Goal: Task Accomplishment & Management: Manage account settings

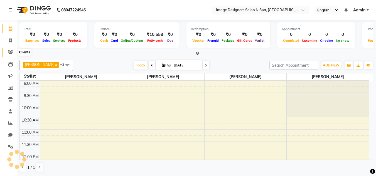
click at [9, 53] on icon at bounding box center [10, 52] width 5 height 4
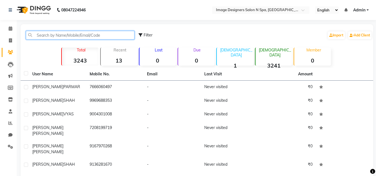
click at [55, 36] on input "text" at bounding box center [80, 35] width 109 height 9
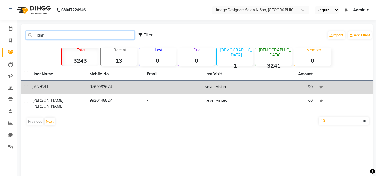
type input "janh"
click at [37, 87] on span "JANHVI" at bounding box center [39, 86] width 14 height 5
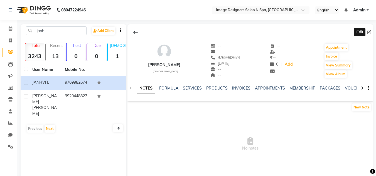
click at [370, 31] on icon at bounding box center [369, 32] width 4 height 4
select select "14"
select select "11"
select select "2024"
select select "[DEMOGRAPHIC_DATA]"
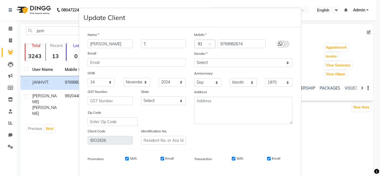
type input "[PERSON_NAME]"
click at [159, 44] on input "T." at bounding box center [163, 44] width 45 height 9
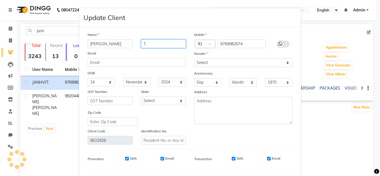
type input "T"
type input "[PERSON_NAME]"
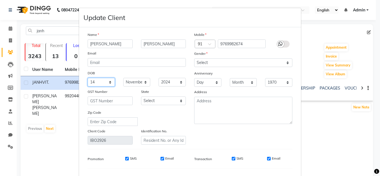
click at [107, 83] on select "Day 01 02 03 04 05 06 07 08 09 10 11 12 13 14 15 16 17 18 19 20 21 22 23 24 25 …" at bounding box center [101, 82] width 27 height 9
select select "18"
click at [88, 78] on select "Day 01 02 03 04 05 06 07 08 09 10 11 12 13 14 15 16 17 18 19 20 21 22 23 24 25 …" at bounding box center [101, 82] width 27 height 9
click at [216, 83] on select "Day 01 02 03 04 05 06 07 08 09 10 11 12 13 14 15 16 17 18 19 20 21 22 23 24 25 …" at bounding box center [207, 82] width 27 height 9
select select "18"
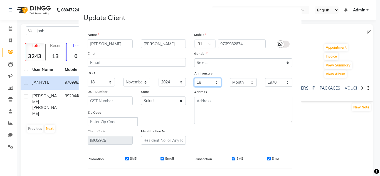
click at [194, 78] on select "Day 01 02 03 04 05 06 07 08 09 10 11 12 13 14 15 16 17 18 19 20 21 22 23 24 25 …" at bounding box center [207, 82] width 27 height 9
click at [249, 82] on select "Month January February March April May June July August September October Novem…" at bounding box center [243, 82] width 27 height 9
select select "11"
click at [230, 78] on select "Month January February March April May June July August September October Novem…" at bounding box center [243, 82] width 27 height 9
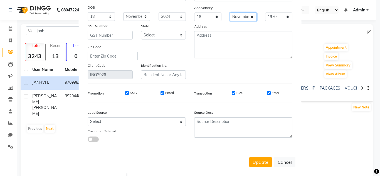
scroll to position [71, 0]
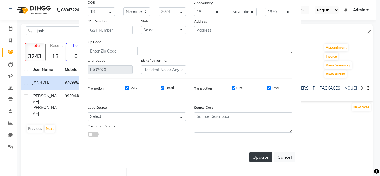
click at [260, 155] on button "Update" at bounding box center [261, 157] width 23 height 10
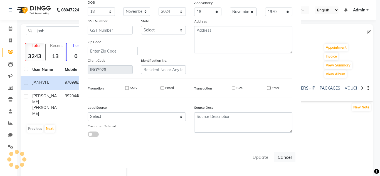
select select
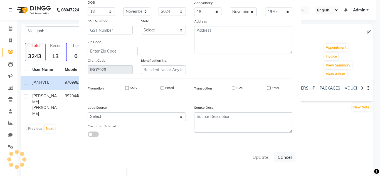
select select
checkbox input "false"
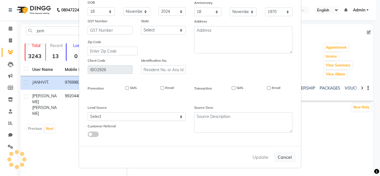
checkbox input "false"
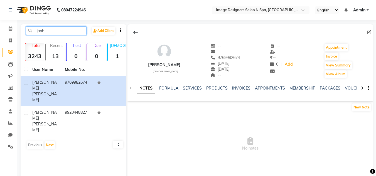
click at [54, 31] on input "janh" at bounding box center [56, 30] width 61 height 9
type input "j"
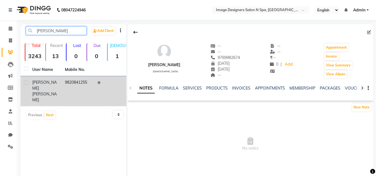
type input "[PERSON_NAME]"
click at [33, 84] on span "[PERSON_NAME]" at bounding box center [44, 85] width 25 height 11
click at [46, 84] on span "[PERSON_NAME]" at bounding box center [44, 85] width 25 height 11
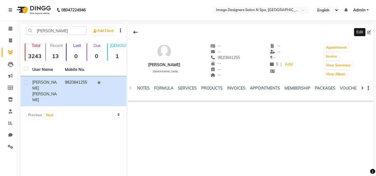
click at [368, 33] on icon at bounding box center [369, 32] width 4 height 4
select select "[DEMOGRAPHIC_DATA]"
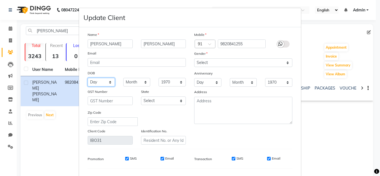
click at [108, 81] on select "Day 01 02 03 04 05 06 07 08 09 10 11 12 13 14 15 16 17 18 19 20 21 22 23 24 25 …" at bounding box center [101, 82] width 27 height 9
select select "01"
click at [88, 78] on select "Day 01 02 03 04 05 06 07 08 09 10 11 12 13 14 15 16 17 18 19 20 21 22 23 24 25 …" at bounding box center [101, 82] width 27 height 9
click at [142, 82] on select "Month January February March April May June July August September October Novem…" at bounding box center [136, 82] width 27 height 9
select select "08"
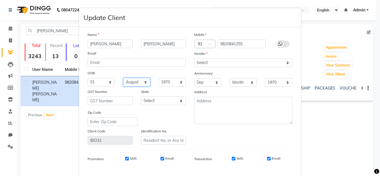
click at [123, 78] on select "Month January February March April May June July August September October Novem…" at bounding box center [136, 82] width 27 height 9
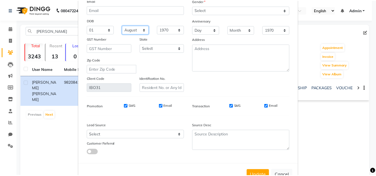
scroll to position [56, 0]
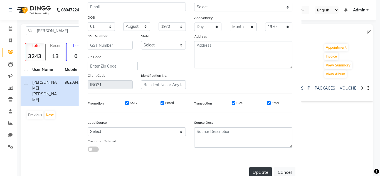
click at [263, 170] on button "Update" at bounding box center [261, 172] width 23 height 10
select select
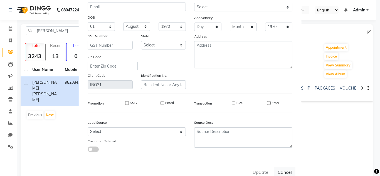
select select
checkbox input "false"
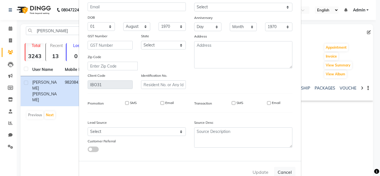
checkbox input "false"
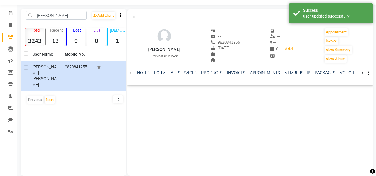
scroll to position [23, 0]
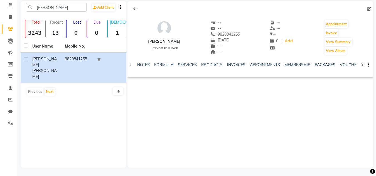
click at [65, 2] on div "[PERSON_NAME] Add Client Total 3243 Recent 13 Lost 0 Due 0 [DEMOGRAPHIC_DATA] 1…" at bounding box center [74, 84] width 106 height 167
click at [57, 6] on input "[PERSON_NAME]" at bounding box center [56, 7] width 61 height 9
type input "A"
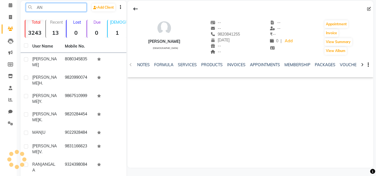
type input "A"
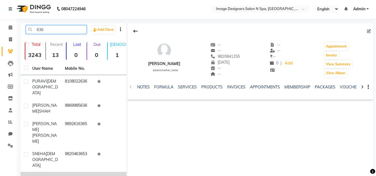
scroll to position [0, 0]
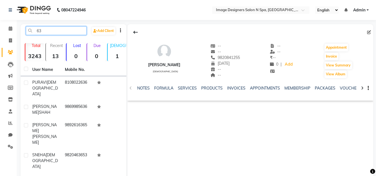
type input "6"
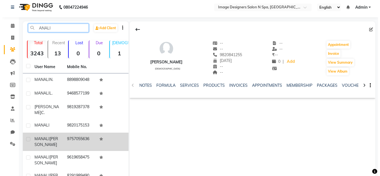
scroll to position [1, 0]
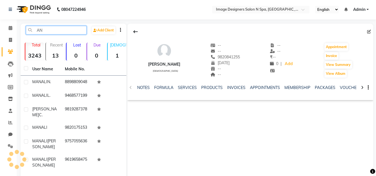
type input "A"
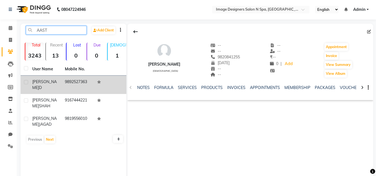
type input "AAST"
click at [45, 84] on span "[PERSON_NAME]" at bounding box center [44, 84] width 25 height 11
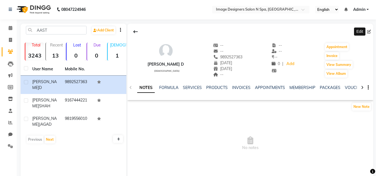
click at [368, 30] on icon at bounding box center [369, 32] width 4 height 4
select select "07"
select select "2018"
select select "[DEMOGRAPHIC_DATA]"
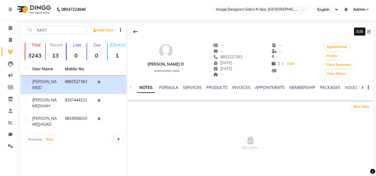
select select "13"
select select "12"
select select "2019"
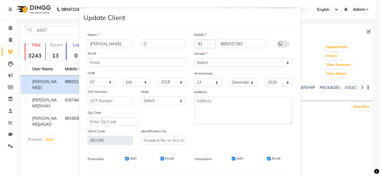
type input "[PERSON_NAME]"
click at [154, 43] on input "D" at bounding box center [163, 44] width 45 height 9
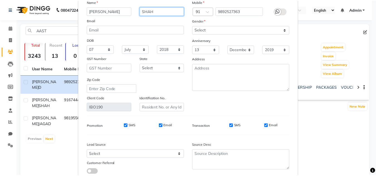
scroll to position [71, 0]
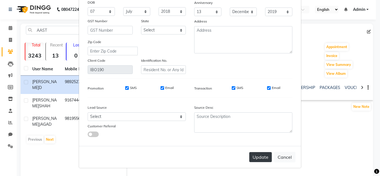
type input "SHAH"
click at [265, 158] on button "Update" at bounding box center [261, 157] width 23 height 10
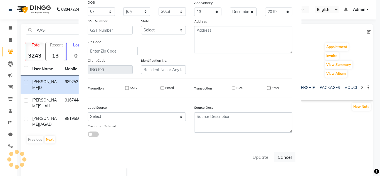
select select
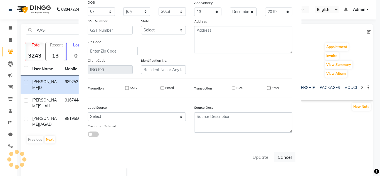
select select
checkbox input "false"
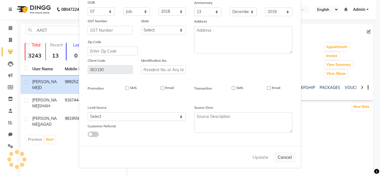
checkbox input "false"
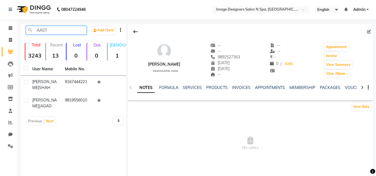
click at [59, 27] on input "AAST" at bounding box center [56, 30] width 61 height 9
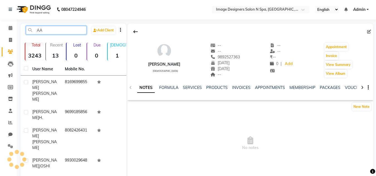
type input "A"
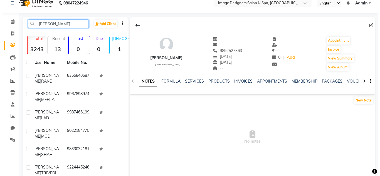
scroll to position [0, 0]
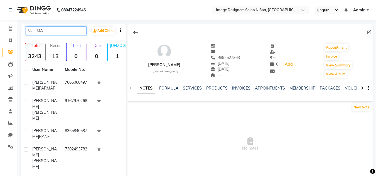
type input "M"
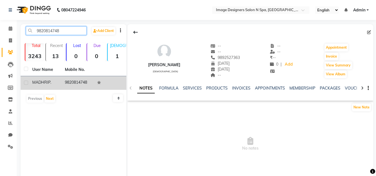
type input "9820814748"
click at [38, 83] on span "MADHRI" at bounding box center [40, 82] width 16 height 5
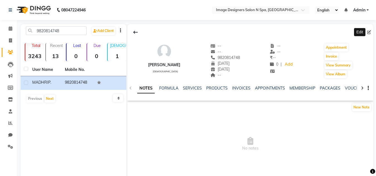
click at [369, 32] on icon at bounding box center [369, 32] width 4 height 4
select select "28"
select select "08"
select select "2024"
select select "[DEMOGRAPHIC_DATA]"
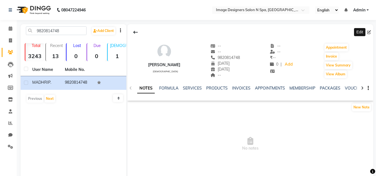
select select "21"
select select "02"
select select "2024"
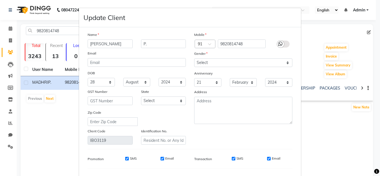
type input "[PERSON_NAME]"
click at [154, 44] on input "P." at bounding box center [163, 44] width 45 height 9
type input "P"
click at [115, 45] on input "[PERSON_NAME]" at bounding box center [110, 44] width 45 height 9
type input "[PERSON_NAME]"
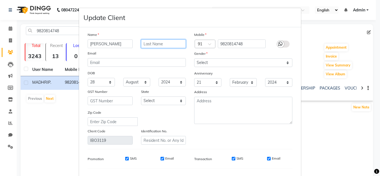
click at [163, 44] on input "text" at bounding box center [163, 44] width 45 height 9
type input "[PERSON_NAME]"
click at [106, 80] on select "Day 01 02 03 04 05 06 07 08 09 10 11 12 13 14 15 16 17 18 19 20 21 22 23 24 25 …" at bounding box center [101, 82] width 27 height 9
select select "02"
click at [88, 78] on select "Day 01 02 03 04 05 06 07 08 09 10 11 12 13 14 15 16 17 18 19 20 21 22 23 24 25 …" at bounding box center [101, 82] width 27 height 9
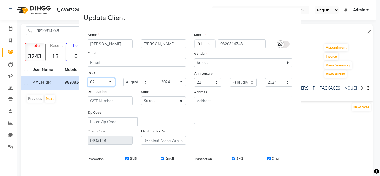
scroll to position [71, 0]
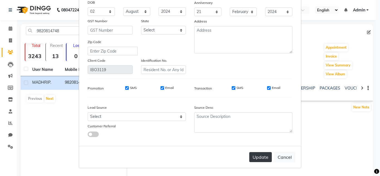
click at [259, 158] on button "Update" at bounding box center [261, 157] width 23 height 10
select select
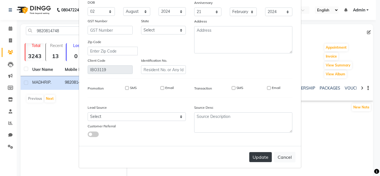
select select
checkbox input "false"
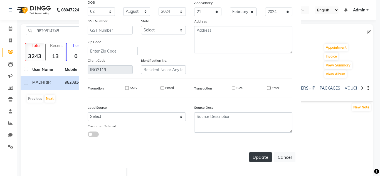
checkbox input "false"
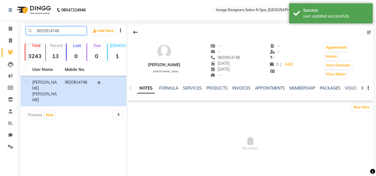
click at [65, 29] on input "9820814748" at bounding box center [56, 30] width 61 height 9
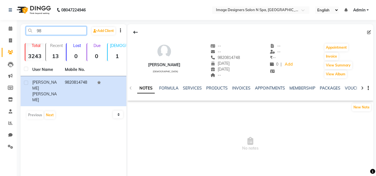
type input "9"
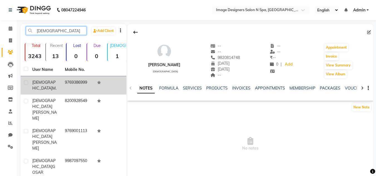
type input "[DEMOGRAPHIC_DATA]"
click at [52, 86] on span "M." at bounding box center [54, 88] width 4 height 5
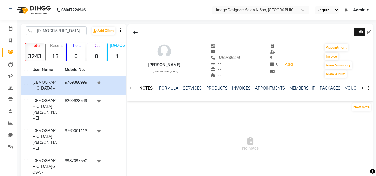
click at [371, 31] on icon at bounding box center [369, 32] width 4 height 4
select select "[DEMOGRAPHIC_DATA]"
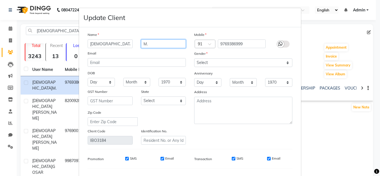
click at [152, 43] on input "M." at bounding box center [163, 44] width 45 height 9
type input "M"
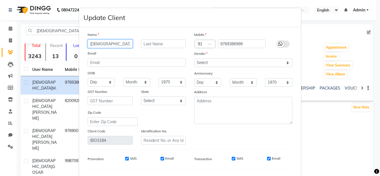
click at [107, 43] on input "[DEMOGRAPHIC_DATA]" at bounding box center [110, 44] width 45 height 9
type input "[PERSON_NAME]"
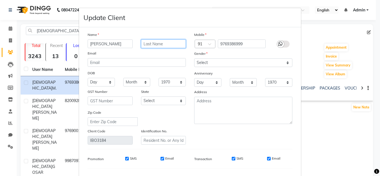
click at [151, 45] on input "text" at bounding box center [163, 44] width 45 height 9
type input "FURIA"
click at [106, 82] on select "Day 01 02 03 04 05 06 07 08 09 10 11 12 13 14 15 16 17 18 19 20 21 22 23 24 25 …" at bounding box center [101, 82] width 27 height 9
select select "27"
click at [88, 78] on select "Day 01 02 03 04 05 06 07 08 09 10 11 12 13 14 15 16 17 18 19 20 21 22 23 24 25 …" at bounding box center [101, 82] width 27 height 9
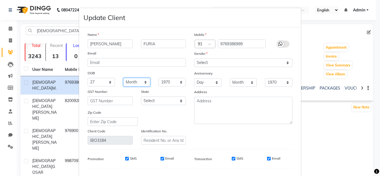
click at [142, 82] on select "Month January February March April May June July August September October Novem…" at bounding box center [136, 82] width 27 height 9
select select "11"
click at [123, 78] on select "Month January February March April May June July August September October Novem…" at bounding box center [136, 82] width 27 height 9
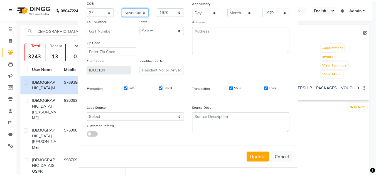
scroll to position [71, 0]
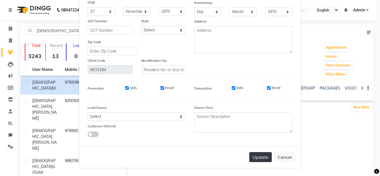
click at [251, 156] on button "Update" at bounding box center [261, 157] width 23 height 10
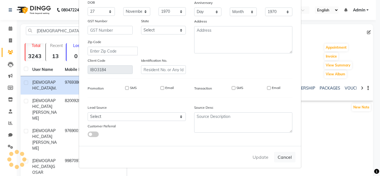
select select
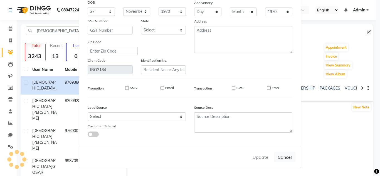
select select
checkbox input "false"
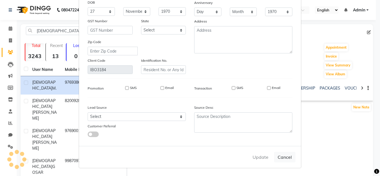
checkbox input "false"
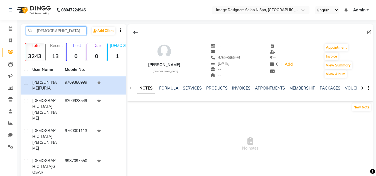
click at [58, 29] on input "[DEMOGRAPHIC_DATA]" at bounding box center [56, 30] width 61 height 9
type input "Y"
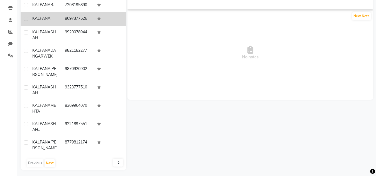
scroll to position [99, 0]
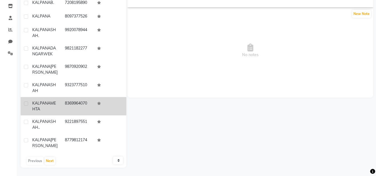
type input "KALPANA"
click at [44, 104] on span "KALPANA" at bounding box center [41, 103] width 18 height 5
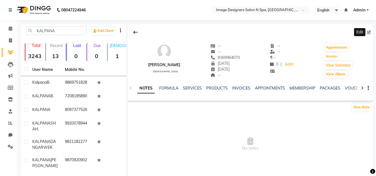
click at [371, 32] on span at bounding box center [370, 33] width 6 height 6
click at [370, 32] on icon at bounding box center [369, 32] width 4 height 4
select select "03"
select select "06"
select select "2019"
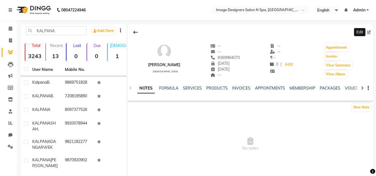
select select "[DEMOGRAPHIC_DATA]"
select select "21"
select select "02"
select select "2019"
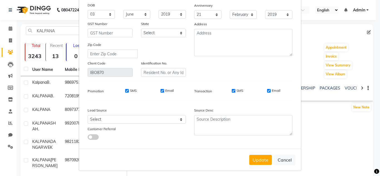
scroll to position [71, 0]
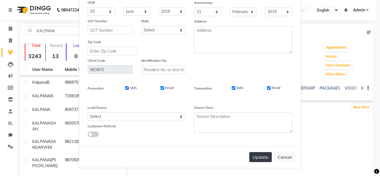
type input "[PERSON_NAME]"
click at [258, 158] on button "Update" at bounding box center [261, 157] width 23 height 10
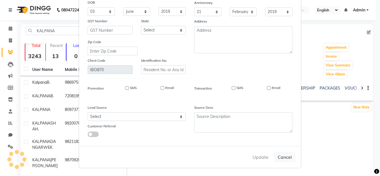
select select
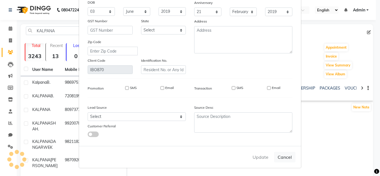
select select
checkbox input "false"
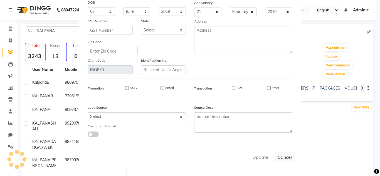
checkbox input "false"
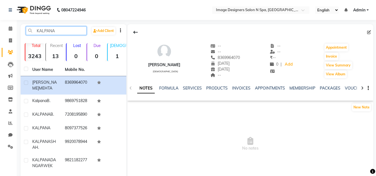
click at [60, 34] on input "KALPANA" at bounding box center [56, 30] width 61 height 9
type input "K"
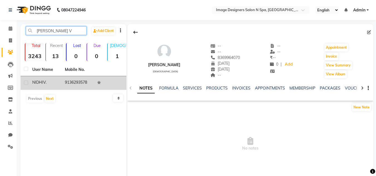
type input "[PERSON_NAME] V"
click at [41, 84] on span "NIDHI" at bounding box center [37, 82] width 11 height 5
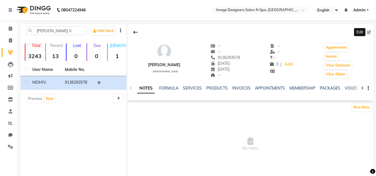
click at [370, 30] on icon at bounding box center [369, 32] width 4 height 4
select select "04"
select select "03"
select select "2024"
select select "[DEMOGRAPHIC_DATA]"
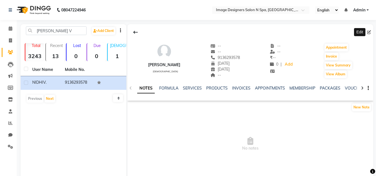
select select "23"
select select "05"
select select "2024"
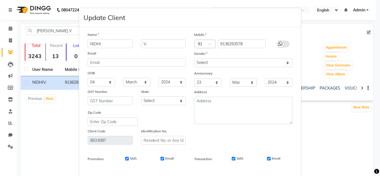
click at [124, 41] on input "NIDHI" at bounding box center [110, 44] width 45 height 9
type input "[PERSON_NAME]"
click at [151, 45] on input "V." at bounding box center [163, 44] width 45 height 9
type input "V"
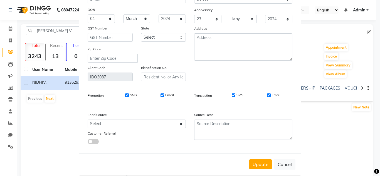
scroll to position [71, 0]
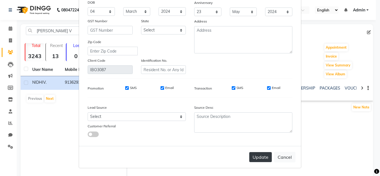
type input "[PERSON_NAME]"
click at [261, 156] on button "Update" at bounding box center [261, 157] width 23 height 10
select select
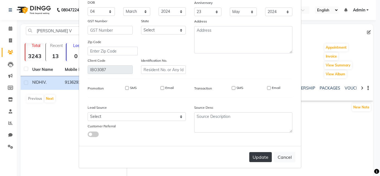
select select
checkbox input "false"
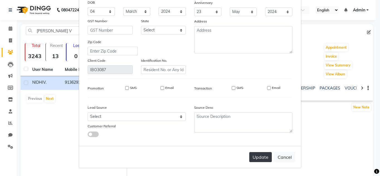
checkbox input "false"
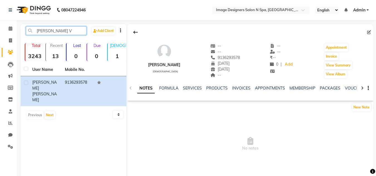
click at [66, 32] on input "[PERSON_NAME] V" at bounding box center [56, 30] width 61 height 9
type input "N"
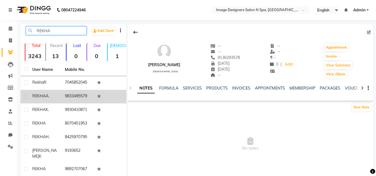
type input "REKHA"
click at [43, 96] on span "REKHA" at bounding box center [38, 96] width 13 height 5
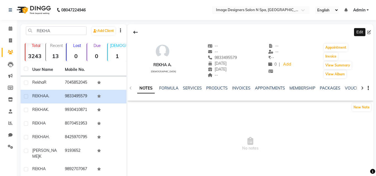
click at [370, 31] on icon at bounding box center [369, 32] width 4 height 4
select select "01"
select select "04"
select select "2024"
select select "[DEMOGRAPHIC_DATA]"
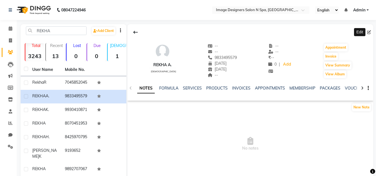
select select "03"
select select "02"
select select "2024"
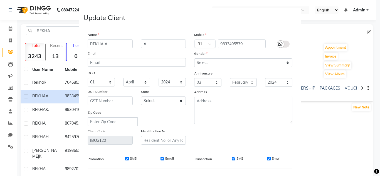
type input "REKHA A."
click at [155, 42] on input "A." at bounding box center [163, 44] width 45 height 9
type input "A"
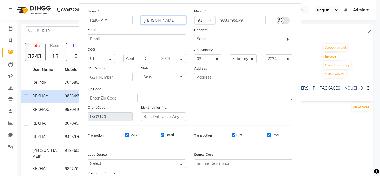
scroll to position [71, 0]
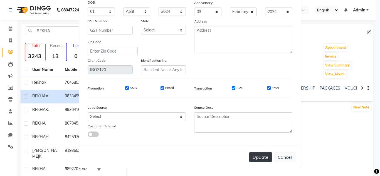
type input "[PERSON_NAME]"
click at [253, 155] on button "Update" at bounding box center [261, 157] width 23 height 10
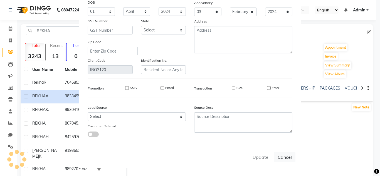
select select
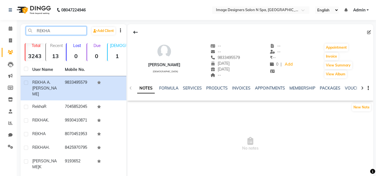
click at [57, 30] on input "REKHA" at bounding box center [56, 30] width 61 height 9
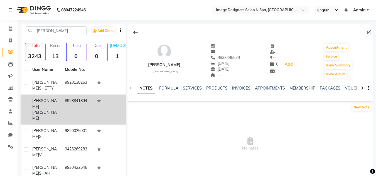
click at [50, 106] on div "[PERSON_NAME]" at bounding box center [45, 109] width 26 height 23
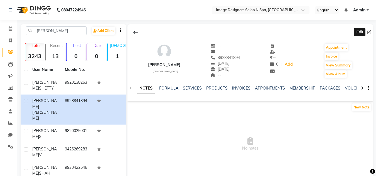
click at [371, 33] on span at bounding box center [370, 33] width 6 height 6
click at [370, 33] on icon at bounding box center [369, 32] width 4 height 4
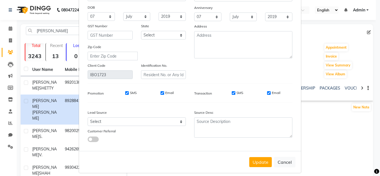
scroll to position [71, 0]
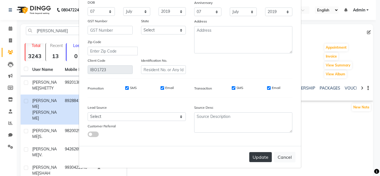
click at [259, 156] on button "Update" at bounding box center [261, 157] width 23 height 10
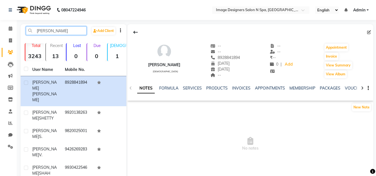
click at [57, 30] on input "[PERSON_NAME]" at bounding box center [56, 30] width 61 height 9
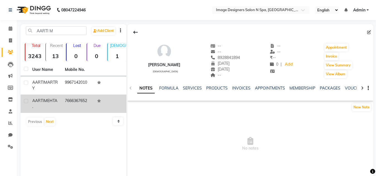
click at [38, 105] on span "MEHTA." at bounding box center [44, 103] width 25 height 11
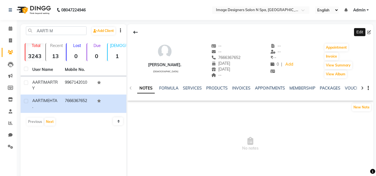
click at [367, 32] on icon at bounding box center [369, 32] width 4 height 4
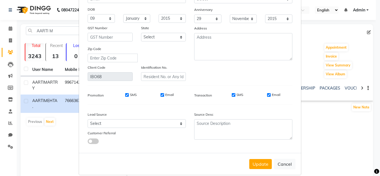
scroll to position [71, 0]
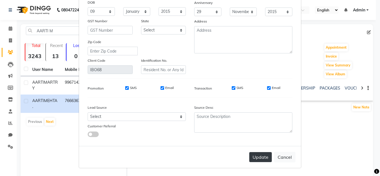
click at [262, 161] on button "Update" at bounding box center [261, 157] width 23 height 10
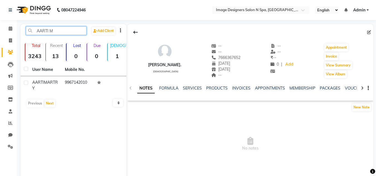
click at [63, 31] on input "AARTI M" at bounding box center [56, 30] width 61 height 9
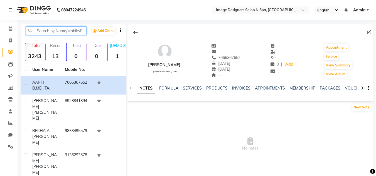
click at [63, 31] on input "text" at bounding box center [56, 30] width 61 height 9
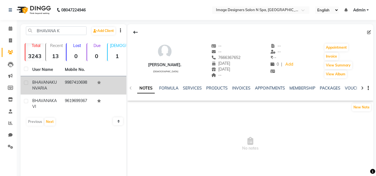
click at [43, 91] on span "KUNVARIA" at bounding box center [44, 85] width 25 height 11
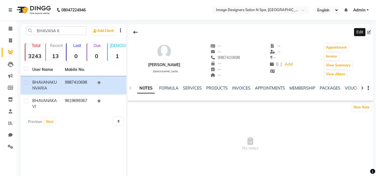
click at [370, 31] on icon at bounding box center [369, 32] width 4 height 4
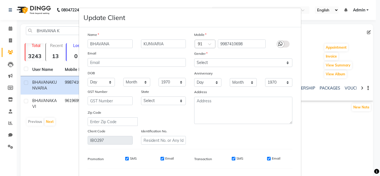
click at [114, 44] on input "BHAVANA" at bounding box center [110, 44] width 45 height 9
click at [106, 82] on select "Day 01 02 03 04 05 06 07 08 09 10 11 12 13 14 15 16 17 18 19 20 21 22 23 24 25 …" at bounding box center [101, 82] width 27 height 9
click at [88, 78] on select "Day 01 02 03 04 05 06 07 08 09 10 11 12 13 14 15 16 17 18 19 20 21 22 23 24 25 …" at bounding box center [101, 82] width 27 height 9
click at [146, 81] on select "Month January February March April May June July August September October Novem…" at bounding box center [136, 82] width 27 height 9
click at [123, 78] on select "Month January February March April May June July August September October Novem…" at bounding box center [136, 82] width 27 height 9
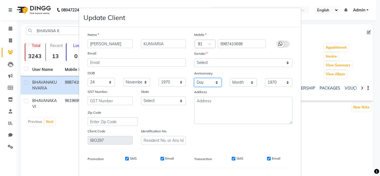
click at [215, 82] on select "Day 01 02 03 04 05 06 07 08 09 10 11 12 13 14 15 16 17 18 19 20 21 22 23 24 25 …" at bounding box center [207, 82] width 27 height 9
click at [194, 78] on select "Day 01 02 03 04 05 06 07 08 09 10 11 12 13 14 15 16 17 18 19 20 21 22 23 24 25 …" at bounding box center [207, 82] width 27 height 9
click at [251, 81] on select "Month January February March April May June July August September October Novem…" at bounding box center [243, 82] width 27 height 9
click at [230, 78] on select "Month January February March April May June July August September October Novem…" at bounding box center [243, 82] width 27 height 9
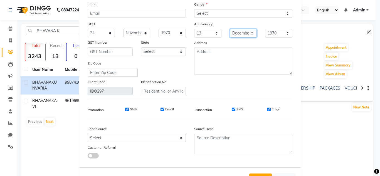
scroll to position [56, 0]
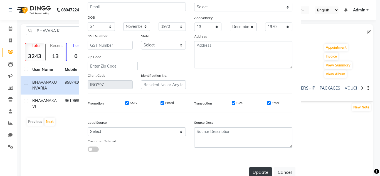
click at [256, 173] on button "Update" at bounding box center [261, 172] width 23 height 10
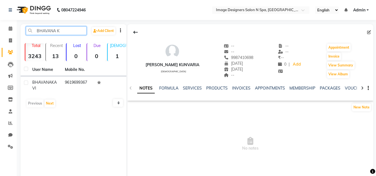
click at [72, 28] on input "BHAVANA K" at bounding box center [56, 30] width 61 height 9
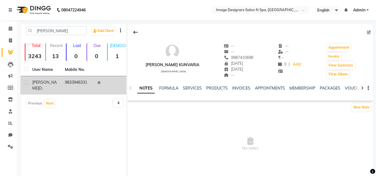
click at [43, 86] on span "D." at bounding box center [41, 88] width 4 height 5
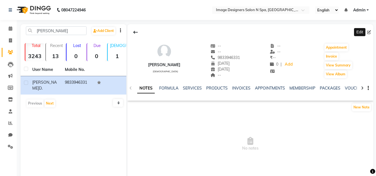
click at [368, 32] on icon at bounding box center [369, 32] width 4 height 4
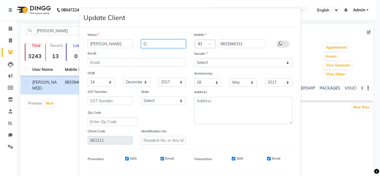
click at [155, 41] on input "D." at bounding box center [163, 44] width 45 height 9
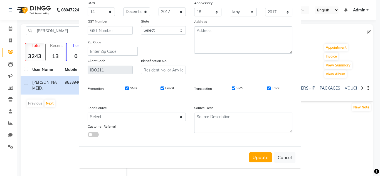
scroll to position [71, 0]
click at [263, 156] on button "Update" at bounding box center [261, 157] width 23 height 10
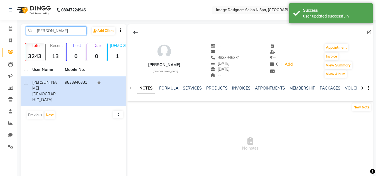
click at [74, 31] on input "[PERSON_NAME]" at bounding box center [56, 30] width 61 height 9
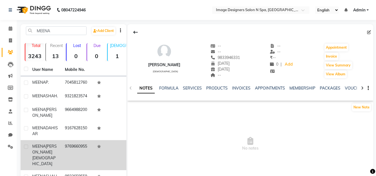
click at [46, 153] on span "[PERSON_NAME][DEMOGRAPHIC_DATA]" at bounding box center [44, 155] width 25 height 23
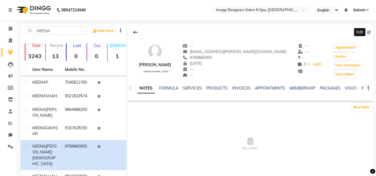
click at [369, 32] on icon at bounding box center [369, 32] width 4 height 4
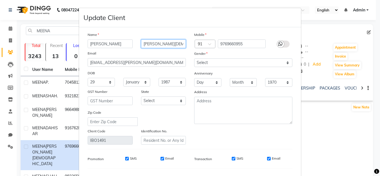
click at [144, 43] on input "[PERSON_NAME][DEMOGRAPHIC_DATA]" at bounding box center [163, 44] width 45 height 9
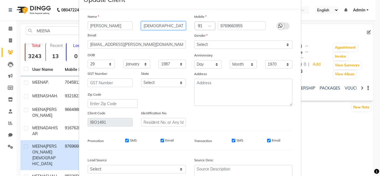
scroll to position [28, 0]
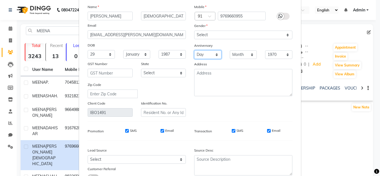
click at [215, 54] on select "Day 01 02 03 04 05 06 07 08 09 10 11 12 13 14 15 16 17 18 19 20 21 22 23 24 25 …" at bounding box center [207, 54] width 27 height 9
click at [194, 50] on select "Day 01 02 03 04 05 06 07 08 09 10 11 12 13 14 15 16 17 18 19 20 21 22 23 24 25 …" at bounding box center [207, 54] width 27 height 9
click at [251, 55] on select "Month January February March April May June July August September October Novem…" at bounding box center [243, 54] width 27 height 9
click at [230, 50] on select "Month January February March April May June July August September October Novem…" at bounding box center [243, 54] width 27 height 9
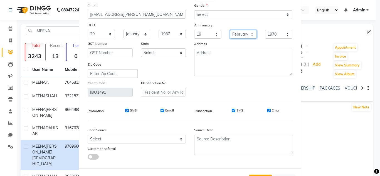
scroll to position [71, 0]
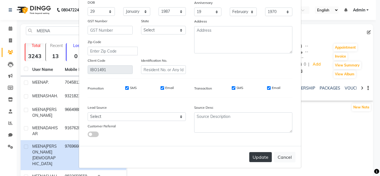
click at [257, 157] on button "Update" at bounding box center [261, 157] width 23 height 10
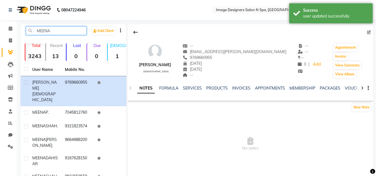
click at [61, 30] on input "MEENA" at bounding box center [56, 30] width 61 height 9
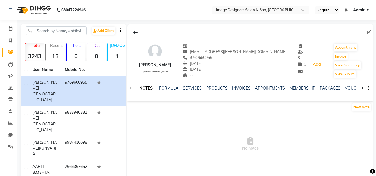
click at [180, 136] on span "No notes" at bounding box center [251, 144] width 246 height 56
click at [45, 31] on input "text" at bounding box center [56, 30] width 61 height 9
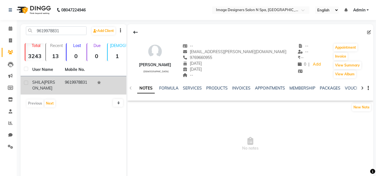
click at [38, 84] on span "SHILA" at bounding box center [38, 82] width 12 height 5
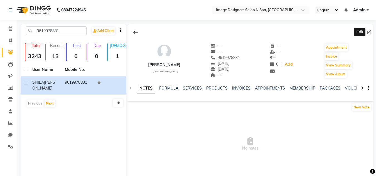
click at [370, 33] on icon at bounding box center [369, 32] width 4 height 4
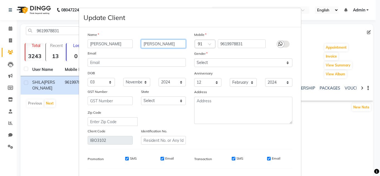
click at [153, 45] on input "[PERSON_NAME]" at bounding box center [163, 44] width 45 height 9
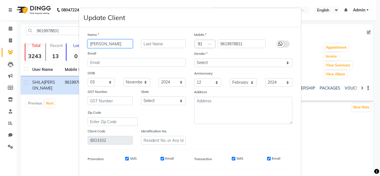
click at [110, 43] on input "[PERSON_NAME]" at bounding box center [110, 44] width 45 height 9
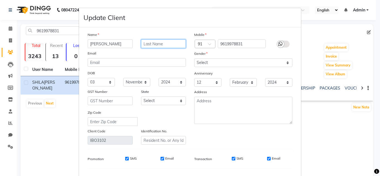
click at [150, 44] on input "text" at bounding box center [163, 44] width 45 height 9
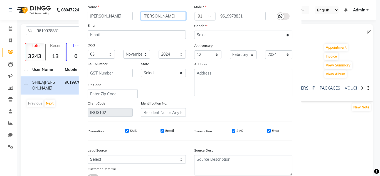
scroll to position [71, 0]
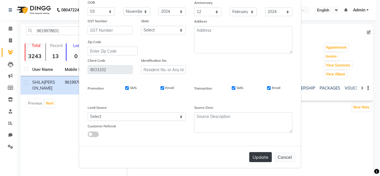
click at [260, 159] on button "Update" at bounding box center [261, 157] width 23 height 10
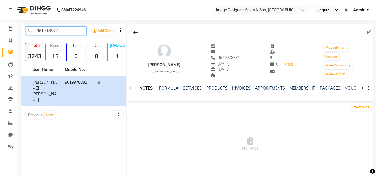
click at [64, 31] on input "9619978831" at bounding box center [56, 30] width 61 height 9
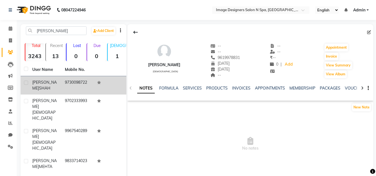
click at [44, 84] on span "[PERSON_NAME]" at bounding box center [44, 85] width 25 height 11
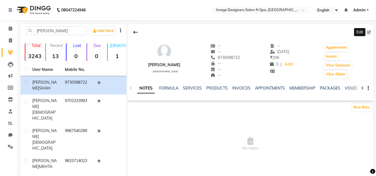
click at [370, 31] on icon at bounding box center [369, 32] width 4 height 4
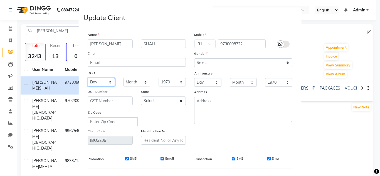
click at [108, 82] on select "Day 01 02 03 04 05 06 07 08 09 10 11 12 13 14 15 16 17 18 19 20 21 22 23 24 25 …" at bounding box center [101, 82] width 27 height 9
click at [88, 78] on select "Day 01 02 03 04 05 06 07 08 09 10 11 12 13 14 15 16 17 18 19 20 21 22 23 24 25 …" at bounding box center [101, 82] width 27 height 9
click at [146, 84] on select "Month January February March April May June July August September October Novem…" at bounding box center [136, 82] width 27 height 9
click at [123, 78] on select "Month January February March April May June July August September October Novem…" at bounding box center [136, 82] width 27 height 9
click at [251, 83] on select "Month January February March April May June July August September October Novem…" at bounding box center [243, 82] width 27 height 9
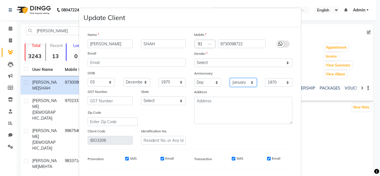
click at [230, 78] on select "Month January February March April May June July August September October Novem…" at bounding box center [243, 82] width 27 height 9
click at [214, 82] on select "Day 01 02 03 04 05 06 07 08 09 10 11 12 13 14 15 16 17 18 19 20 21 22 23 24 25 …" at bounding box center [207, 82] width 27 height 9
click at [194, 78] on select "Day 01 02 03 04 05 06 07 08 09 10 11 12 13 14 15 16 17 18 19 20 21 22 23 24 25 …" at bounding box center [207, 82] width 27 height 9
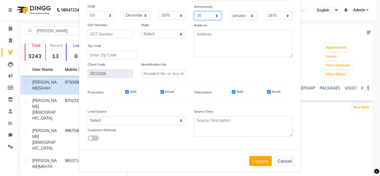
scroll to position [71, 0]
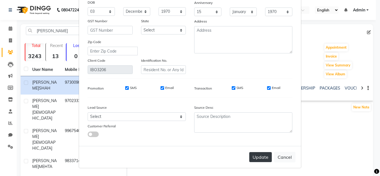
click at [260, 159] on button "Update" at bounding box center [261, 157] width 23 height 10
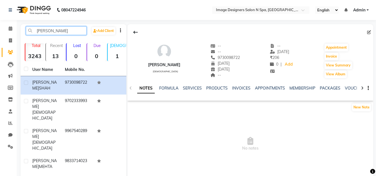
click at [60, 31] on input "[PERSON_NAME]" at bounding box center [56, 30] width 61 height 9
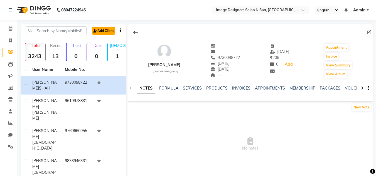
click at [101, 35] on link "Add Client" at bounding box center [103, 31] width 23 height 8
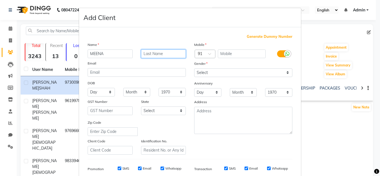
click at [160, 52] on input "text" at bounding box center [163, 54] width 45 height 9
click at [108, 92] on select "Day 01 02 03 04 05 06 07 08 09 10 11 12 13 14 15 16 17 18 19 20 21 22 23 24 25 …" at bounding box center [101, 92] width 27 height 9
click at [88, 88] on select "Day 01 02 03 04 05 06 07 08 09 10 11 12 13 14 15 16 17 18 19 20 21 22 23 24 25 …" at bounding box center [101, 92] width 27 height 9
click at [143, 91] on select "Month January February March April May June July August September October Novem…" at bounding box center [136, 92] width 27 height 9
click at [123, 88] on select "Month January February March April May June July August September October Novem…" at bounding box center [136, 92] width 27 height 9
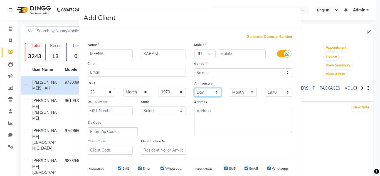
click at [214, 93] on select "Day 01 02 03 04 05 06 07 08 09 10 11 12 13 14 15 16 17 18 19 20 21 22 23 24 25 …" at bounding box center [207, 92] width 27 height 9
click at [194, 88] on select "Day 01 02 03 04 05 06 07 08 09 10 11 12 13 14 15 16 17 18 19 20 21 22 23 24 25 …" at bounding box center [207, 92] width 27 height 9
click at [248, 92] on select "Month January February March April May June July August September October Novem…" at bounding box center [243, 92] width 27 height 9
click at [230, 88] on select "Month January February March April May June July August September October Novem…" at bounding box center [243, 92] width 27 height 9
click at [244, 53] on input "text" at bounding box center [242, 54] width 48 height 9
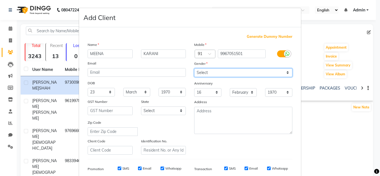
click at [286, 72] on select "Select [DEMOGRAPHIC_DATA] [DEMOGRAPHIC_DATA] Other Prefer Not To Say" at bounding box center [243, 73] width 98 height 9
click at [194, 69] on select "Select [DEMOGRAPHIC_DATA] [DEMOGRAPHIC_DATA] Other Prefer Not To Say" at bounding box center [243, 73] width 98 height 9
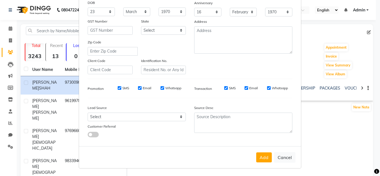
scroll to position [81, 0]
click at [265, 160] on button "Add" at bounding box center [264, 157] width 16 height 10
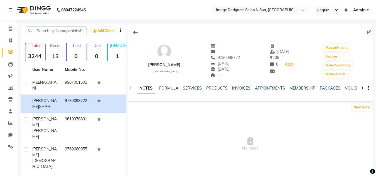
click at [368, 9] on link "Admin" at bounding box center [361, 10] width 16 height 6
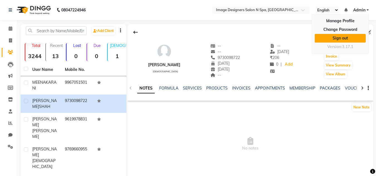
click at [346, 39] on link "Sign out" at bounding box center [340, 38] width 51 height 9
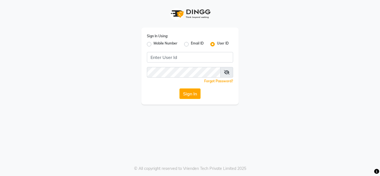
click at [154, 42] on label "Mobile Number" at bounding box center [166, 44] width 24 height 7
click at [154, 42] on input "Mobile Number" at bounding box center [156, 43] width 4 height 4
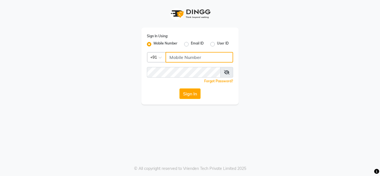
click at [177, 55] on input "Username" at bounding box center [200, 57] width 68 height 11
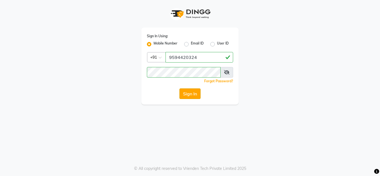
click at [188, 96] on button "Sign In" at bounding box center [190, 94] width 21 height 11
